Goal: Task Accomplishment & Management: Manage account settings

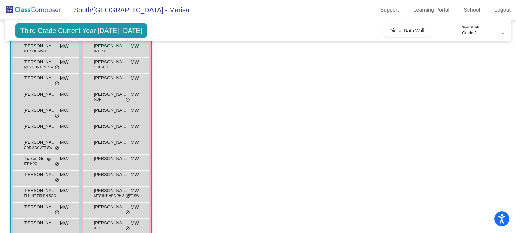
scroll to position [110, 0]
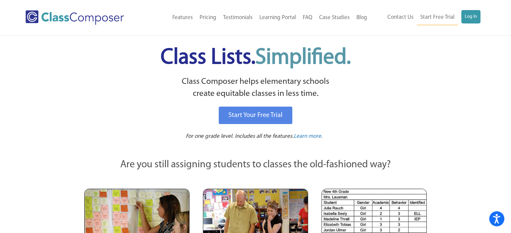
click at [378, 111] on div "Start Your Free Trial" at bounding box center [255, 115] width 331 height 21
click at [473, 18] on link "Log In" at bounding box center [470, 16] width 19 height 13
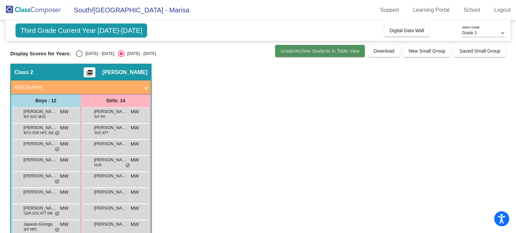
click at [332, 48] on span "Grade/Archive Students in Table View" at bounding box center [319, 50] width 79 height 5
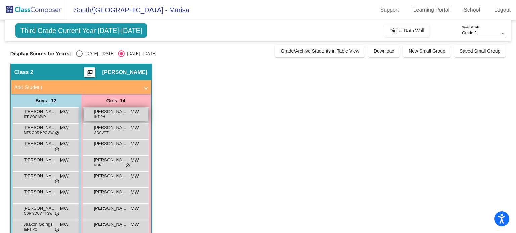
click at [130, 118] on div "Adelyn Helget INT PH MW lock do_not_disturb_alt" at bounding box center [116, 115] width 64 height 14
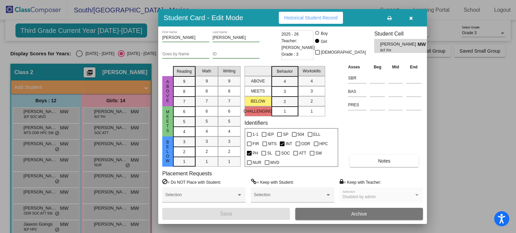
click at [410, 16] on icon "button" at bounding box center [411, 18] width 4 height 5
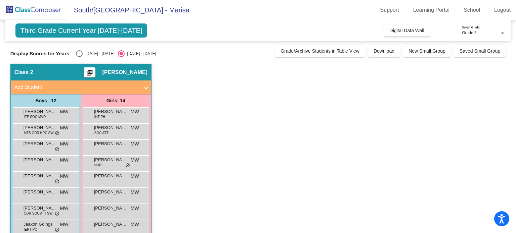
click at [78, 51] on div "Select an option" at bounding box center [79, 53] width 7 height 7
click at [79, 57] on input "2024 - 2025" at bounding box center [79, 57] width 0 height 0
radio input "true"
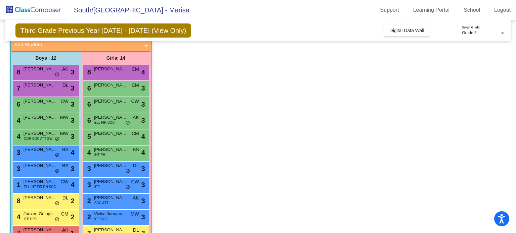
scroll to position [43, 0]
